Goal: Information Seeking & Learning: Learn about a topic

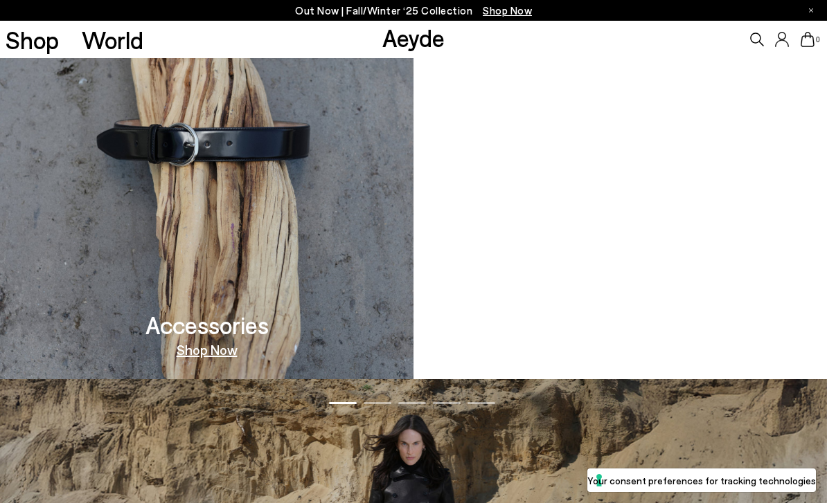
scroll to position [1349, 0]
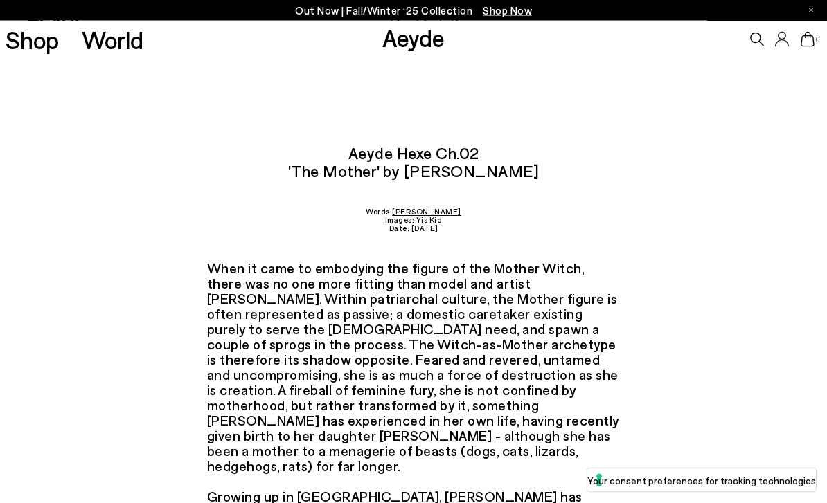
scroll to position [2, 0]
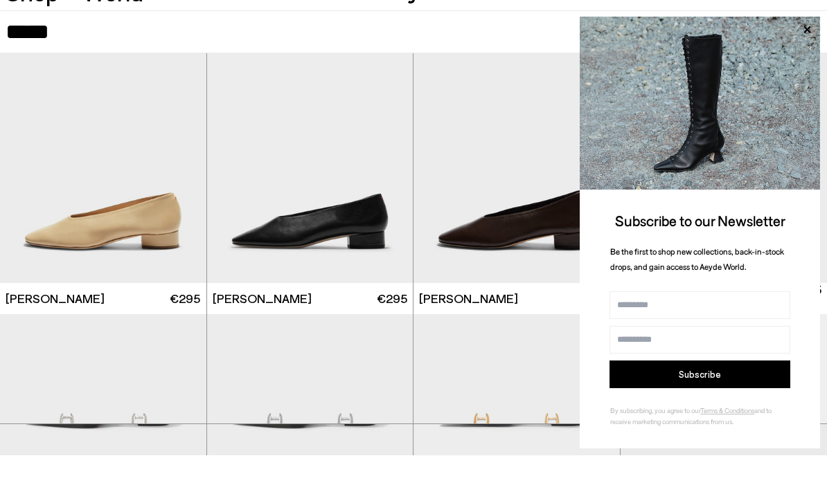
scroll to position [138, 0]
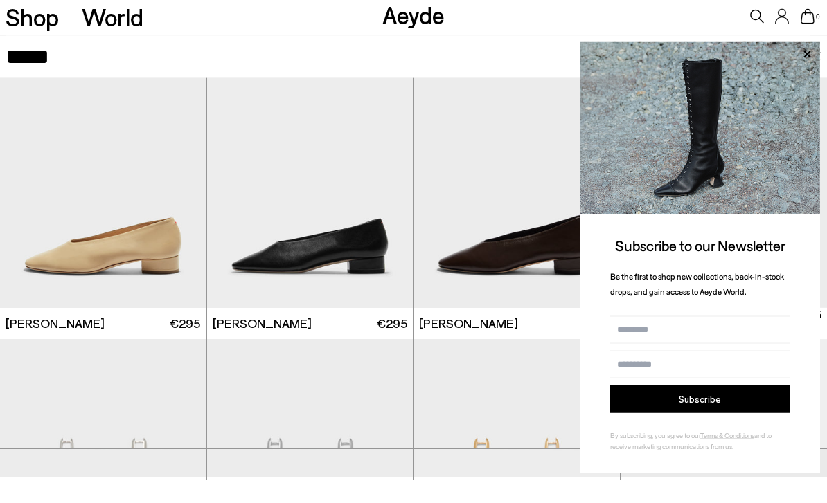
type input "*****"
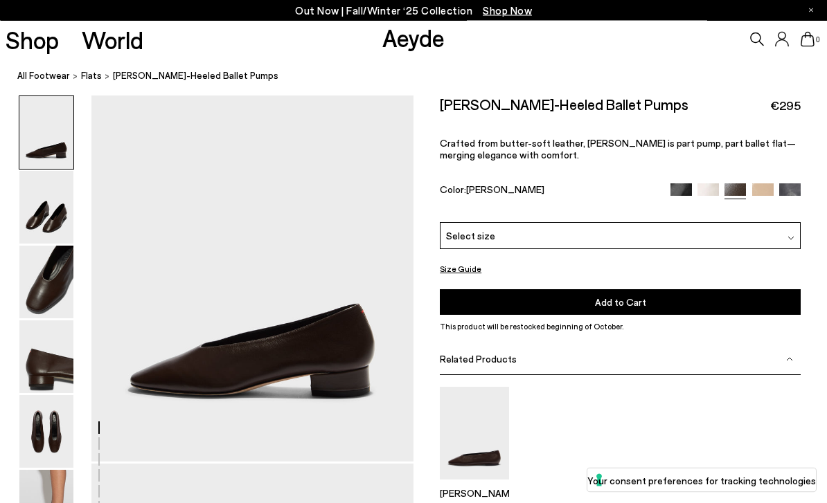
scroll to position [64, 0]
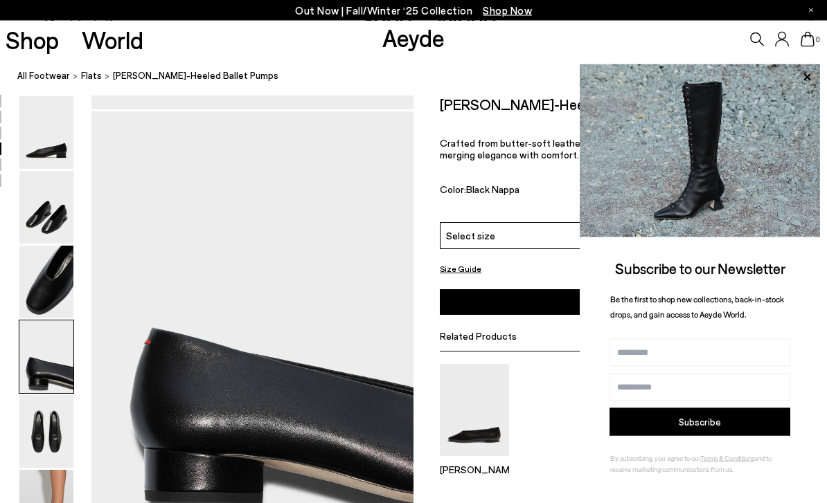
scroll to position [863, 0]
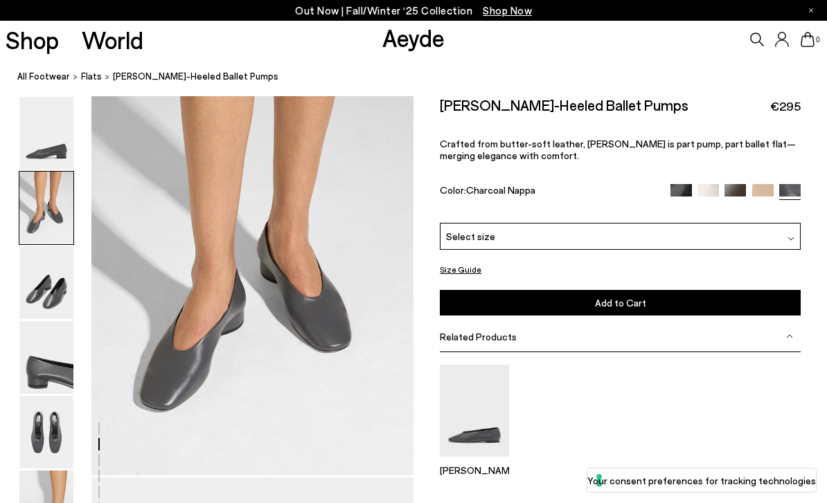
scroll to position [503, 0]
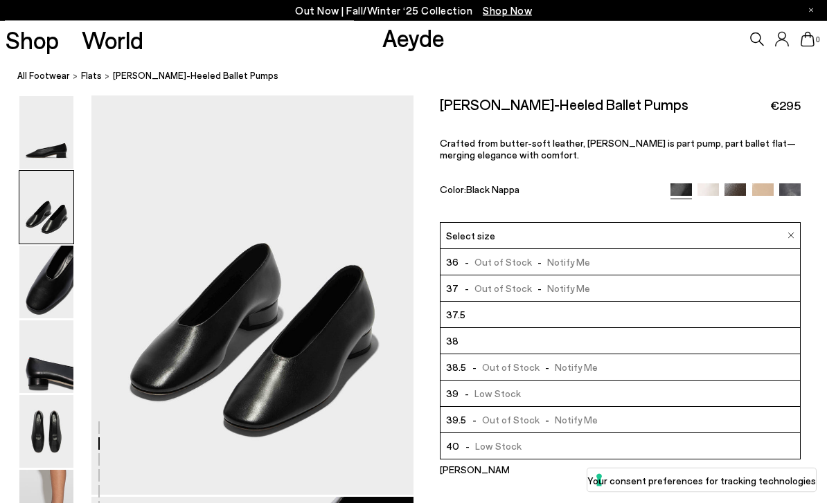
scroll to position [440, 0]
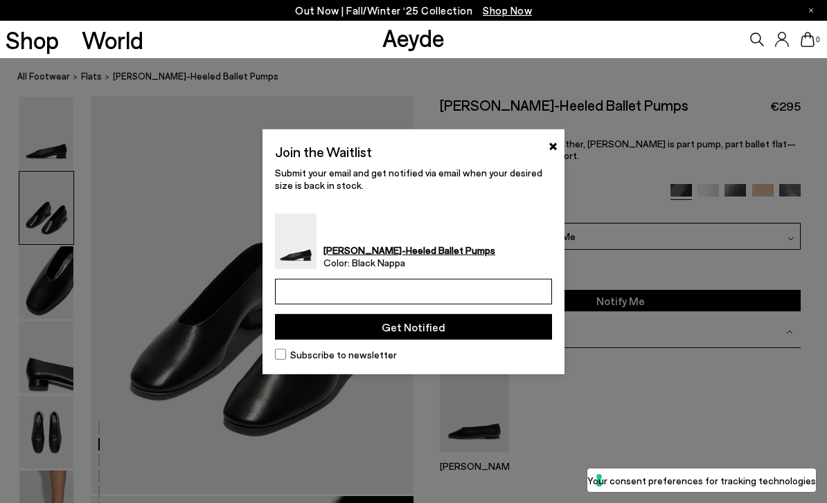
type input "**********"
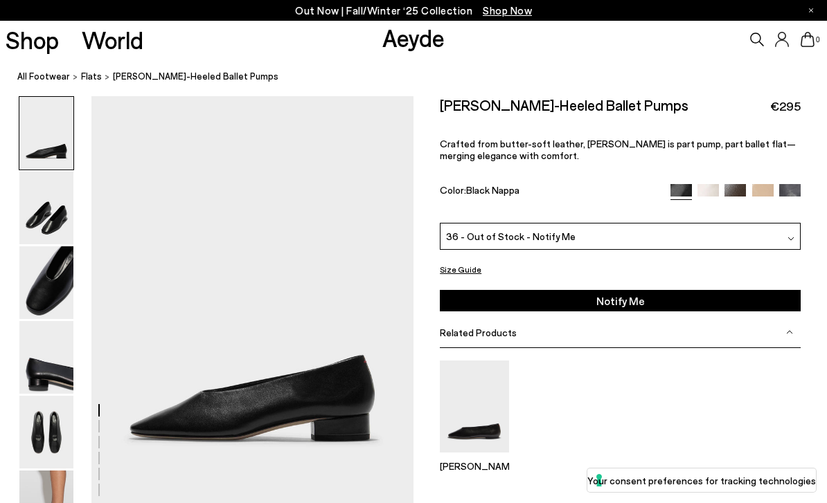
scroll to position [485, 0]
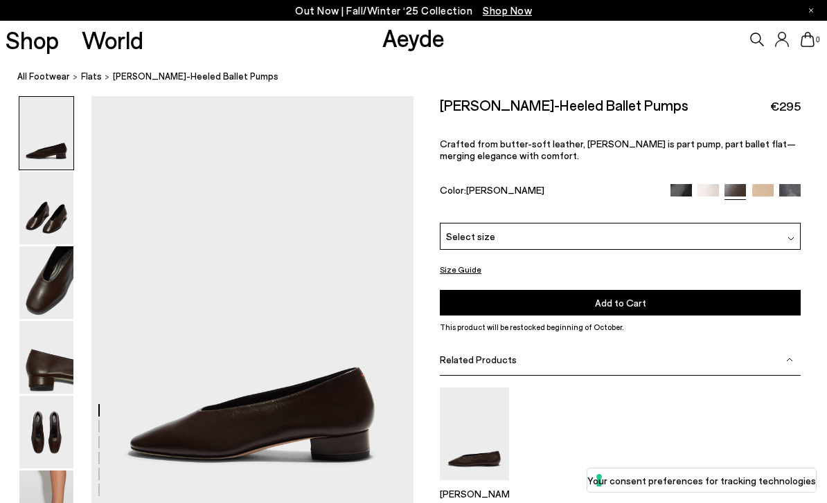
scroll to position [108, 0]
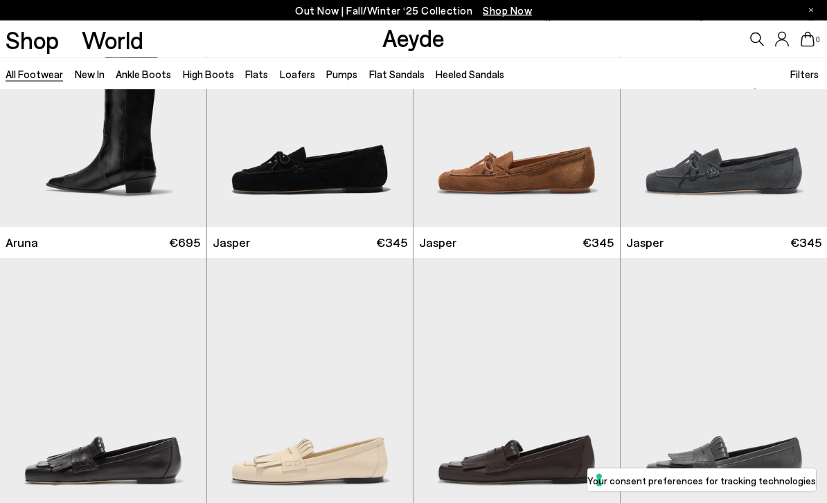
scroll to position [9122, 0]
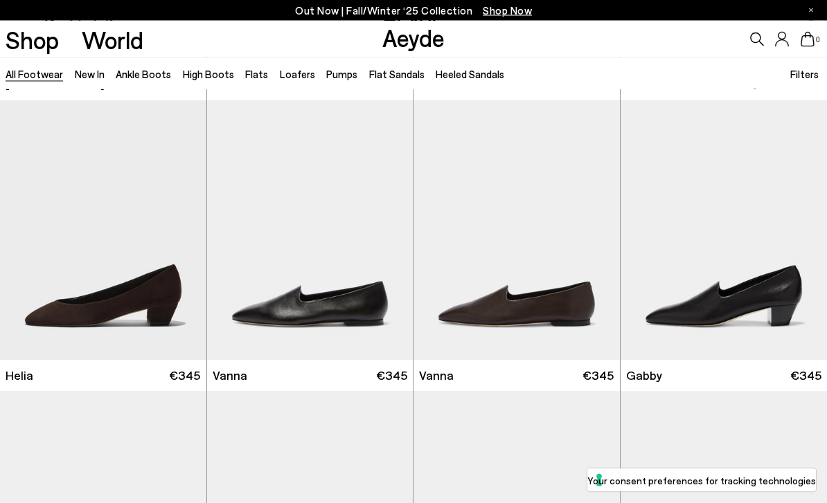
scroll to position [11311, 0]
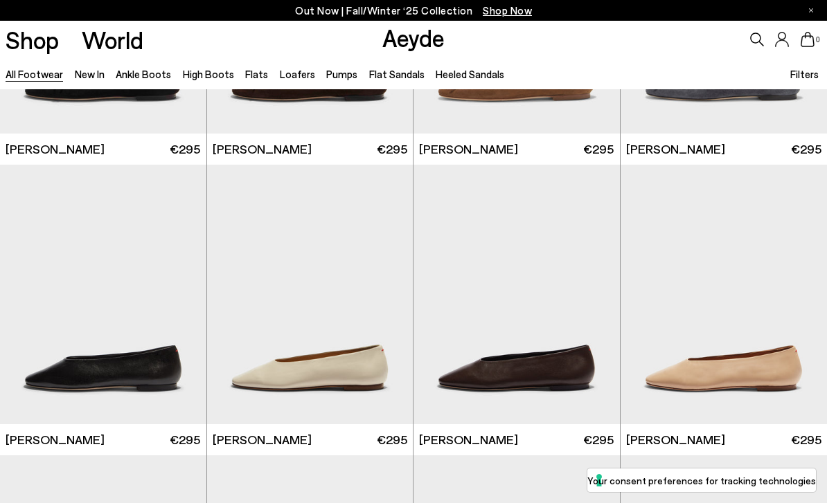
scroll to position [15602, 0]
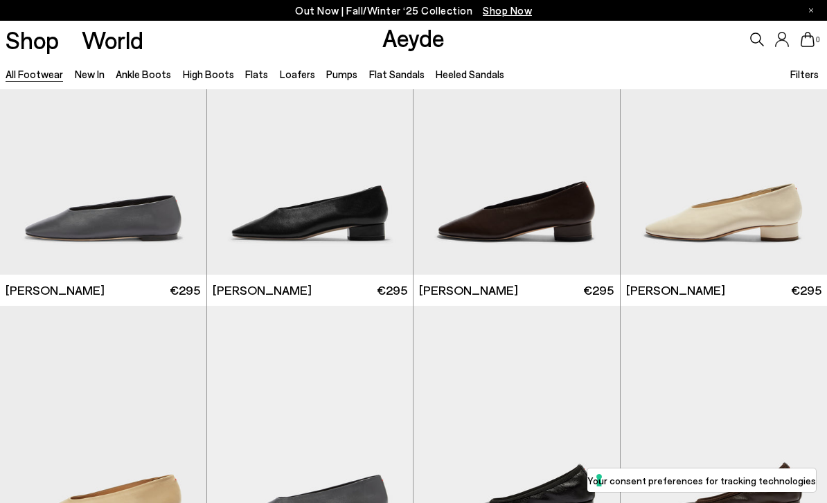
scroll to position [16064, 0]
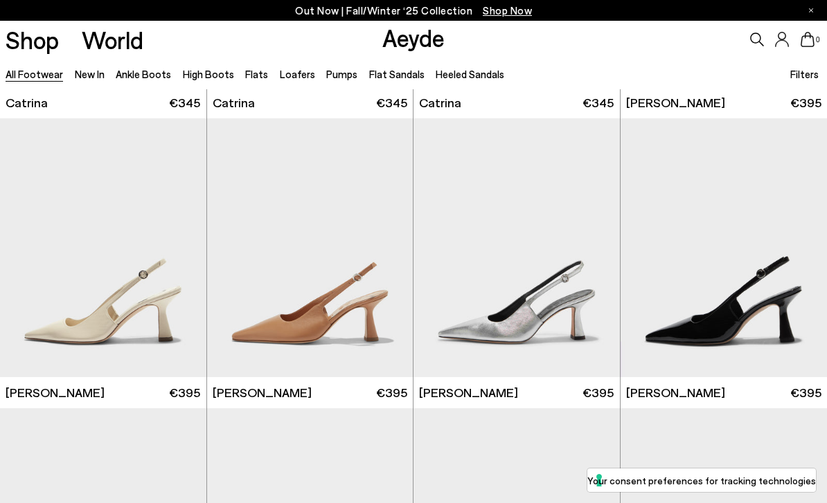
scroll to position [18028, 0]
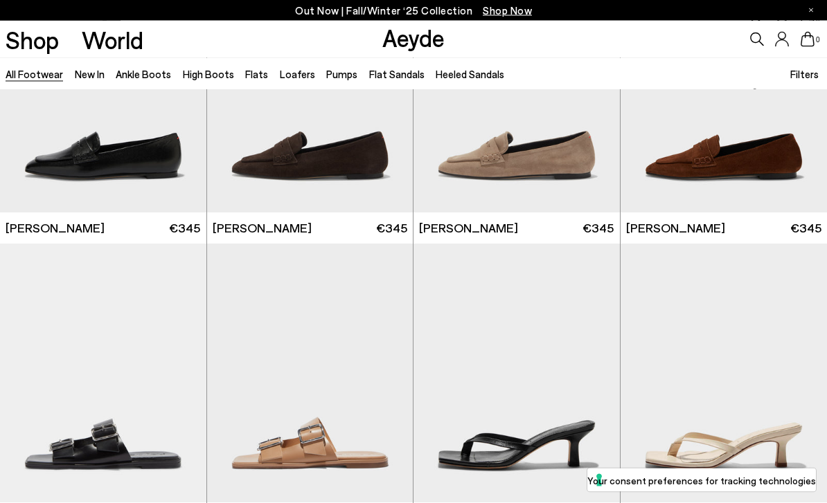
scroll to position [20167, 0]
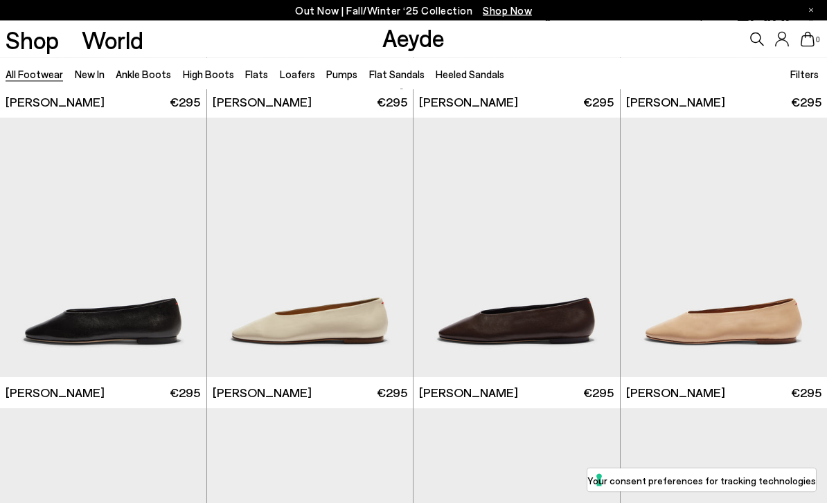
scroll to position [15643, 0]
